Goal: Navigation & Orientation: Find specific page/section

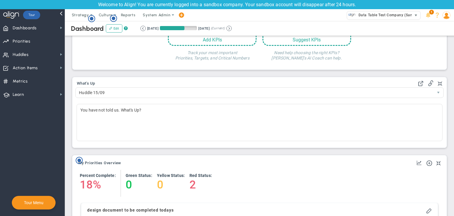
click at [395, 11] on span "Data Table Test Company (Sandbox)" at bounding box center [384, 15] width 74 height 9
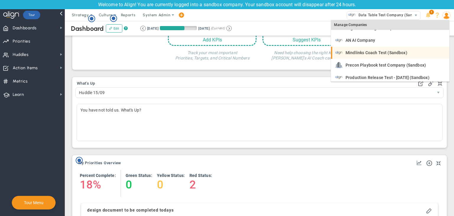
scroll to position [11, 0]
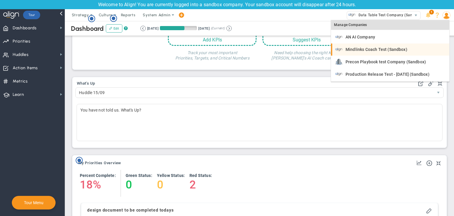
click at [387, 48] on span "Mindlinks Coach Test (Sandbox)" at bounding box center [376, 49] width 62 height 4
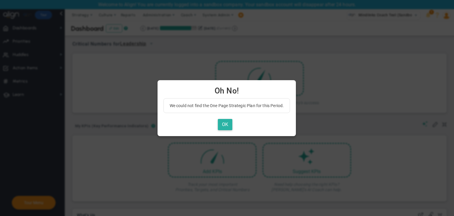
click at [231, 119] on button "OK" at bounding box center [225, 125] width 14 height 12
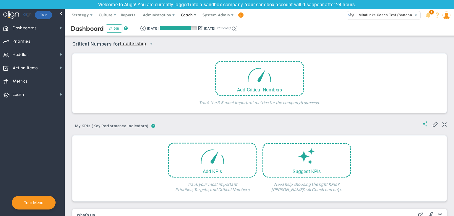
click at [193, 14] on span at bounding box center [195, 15] width 5 height 5
click at [201, 43] on span "Resources" at bounding box center [198, 39] width 42 height 12
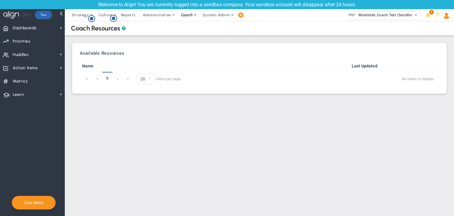
click at [184, 14] on span "Coach" at bounding box center [187, 15] width 12 height 4
click at [188, 40] on span "Resources" at bounding box center [198, 39] width 42 height 12
click at [188, 40] on div "Welcome to Align! You are currently logged into a sandbox company. Your sandbox…" at bounding box center [227, 108] width 454 height 216
click at [187, 14] on span "Coach" at bounding box center [187, 15] width 12 height 4
click at [193, 33] on span "Resources" at bounding box center [198, 39] width 42 height 12
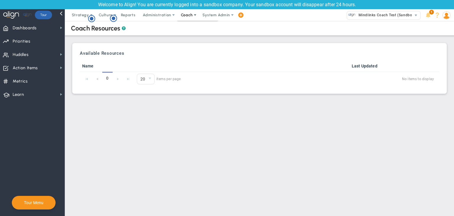
click at [193, 32] on div "Welcome to Align! You are currently logged into a sandbox company. Your sandbox…" at bounding box center [227, 108] width 454 height 216
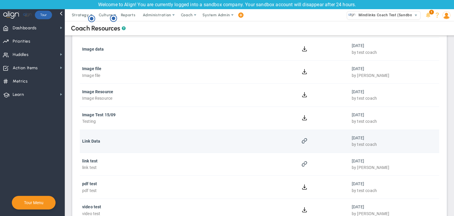
scroll to position [102, 0]
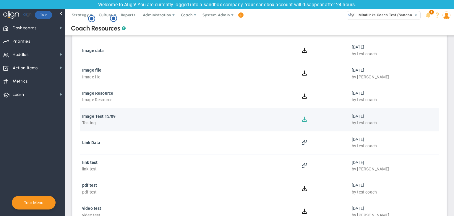
click at [302, 119] on button at bounding box center [305, 119] width 6 height 6
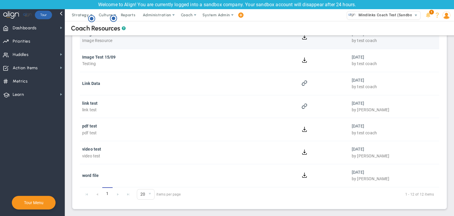
scroll to position [0, 0]
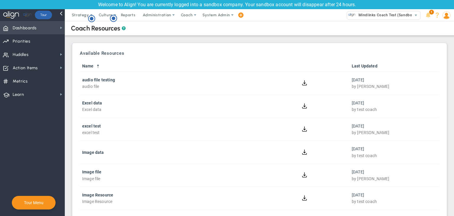
click at [26, 26] on span "Dashboards" at bounding box center [25, 28] width 24 height 12
click at [90, 20] on circle "Hotspot (open by clicking or pressing space/enter)" at bounding box center [91, 18] width 5 height 5
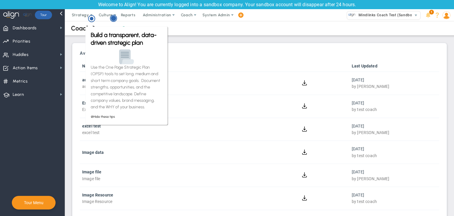
click at [115, 17] on circle "Hotspot (open by clicking or pressing space/enter)" at bounding box center [113, 18] width 5 height 5
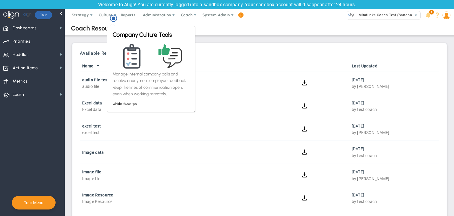
click at [223, 46] on div "Available Resources Name Last Updated audio file testing audio file 08/23/2025 …" at bounding box center [259, 206] width 368 height 320
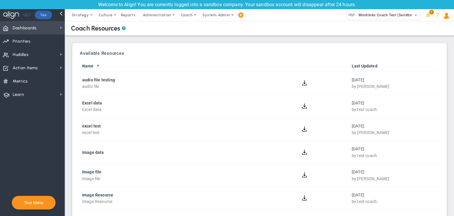
click at [22, 31] on span "Dashboards" at bounding box center [25, 28] width 24 height 12
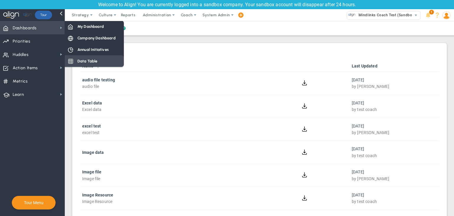
click at [107, 66] on div "Data Table" at bounding box center [94, 61] width 59 height 12
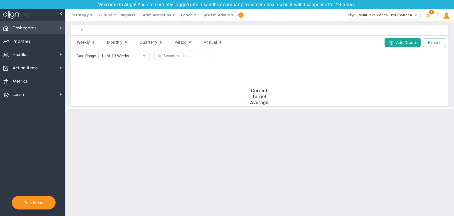
click at [52, 22] on span "Dashboards Dashboards" at bounding box center [32, 27] width 65 height 13
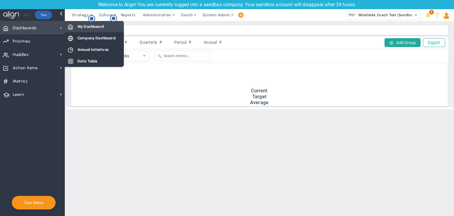
click at [80, 25] on span "My Dashboard" at bounding box center [90, 27] width 26 height 6
